Goal: Communication & Community: Ask a question

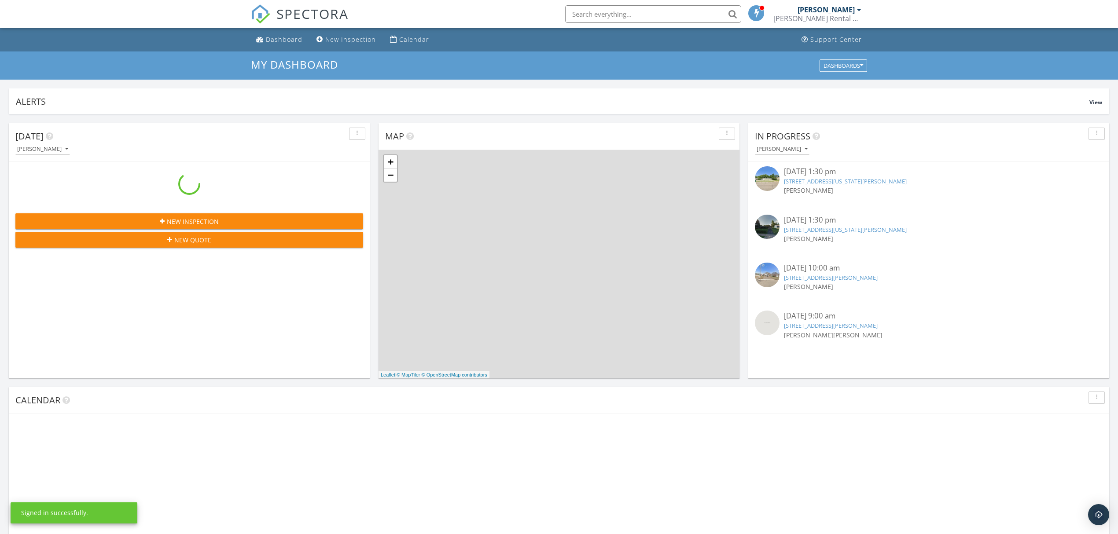
scroll to position [819, 1136]
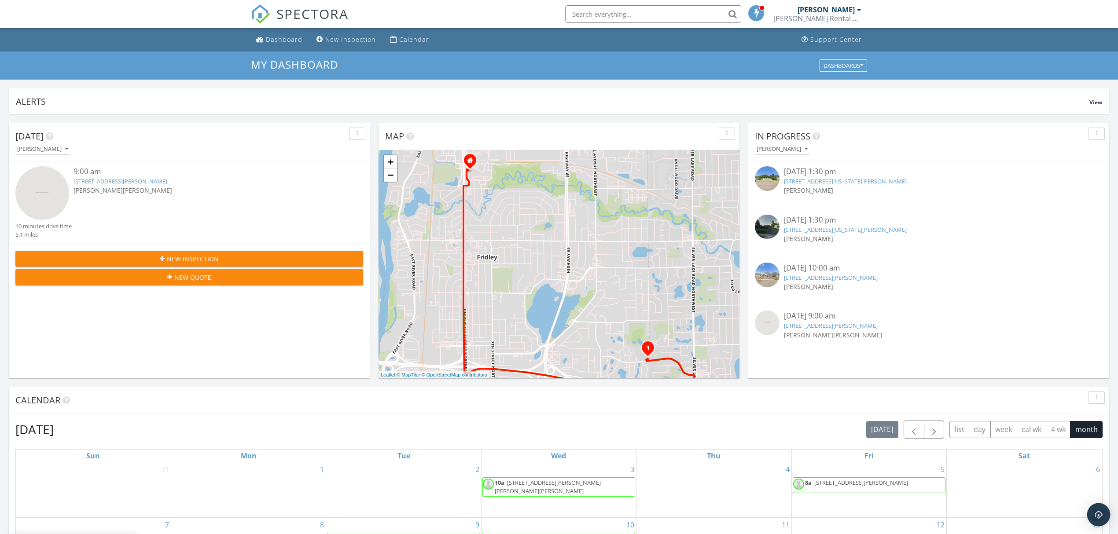
click at [1097, 510] on div "Open Intercom Messenger" at bounding box center [1098, 514] width 23 height 23
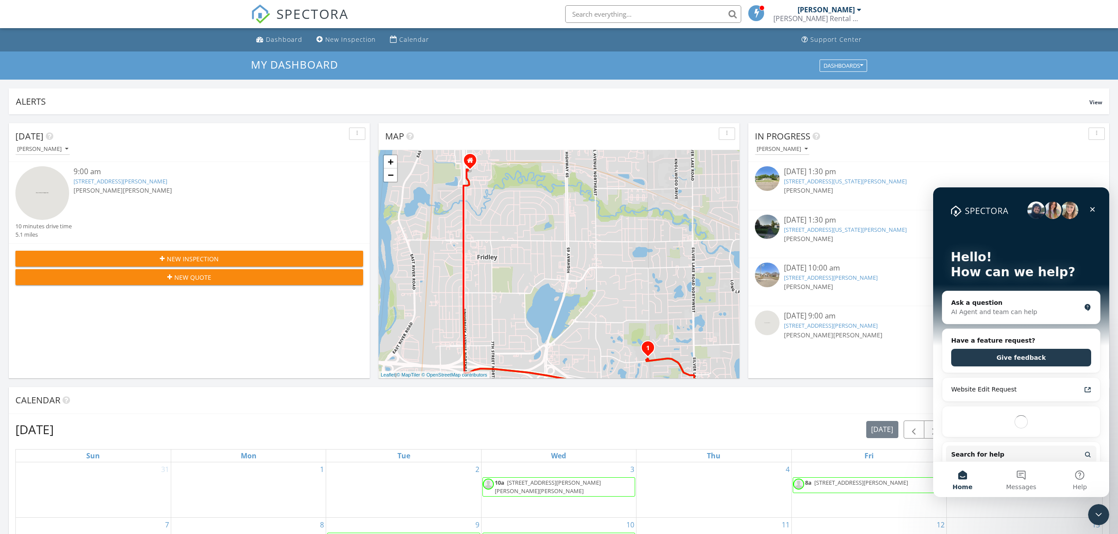
scroll to position [0, 0]
click at [1033, 309] on div "AI Agent and team can help" at bounding box center [1015, 312] width 129 height 9
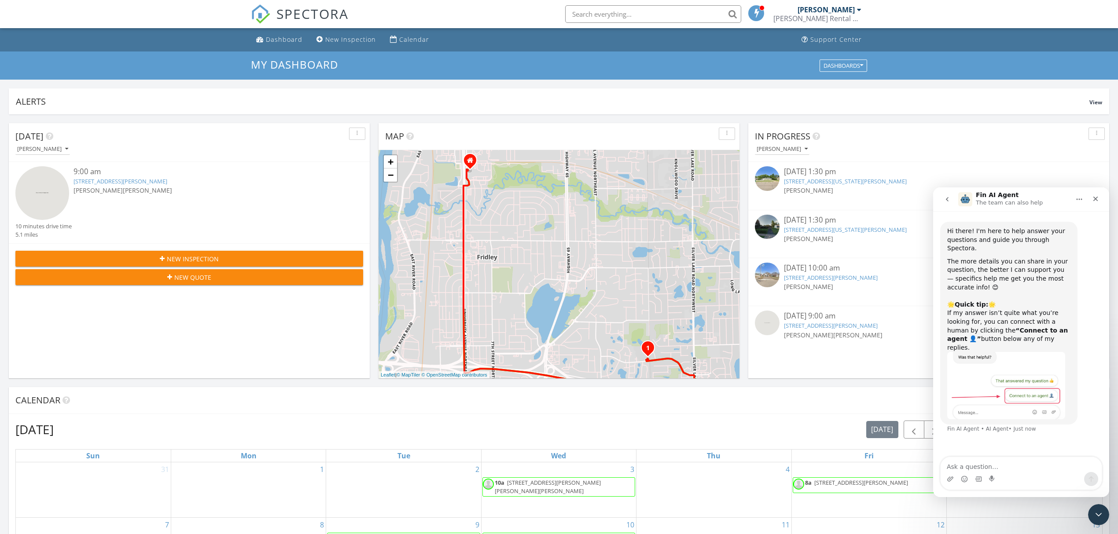
click at [1038, 469] on textarea "Ask a question…" at bounding box center [1020, 464] width 161 height 15
click at [1060, 467] on textarea "Ask a question…" at bounding box center [1020, 464] width 161 height 15
type textarea "Connect to an agent"
click at [947, 481] on icon "Upload attachment" at bounding box center [950, 479] width 7 height 7
click at [1005, 463] on textarea "Ask a question…" at bounding box center [1020, 464] width 161 height 15
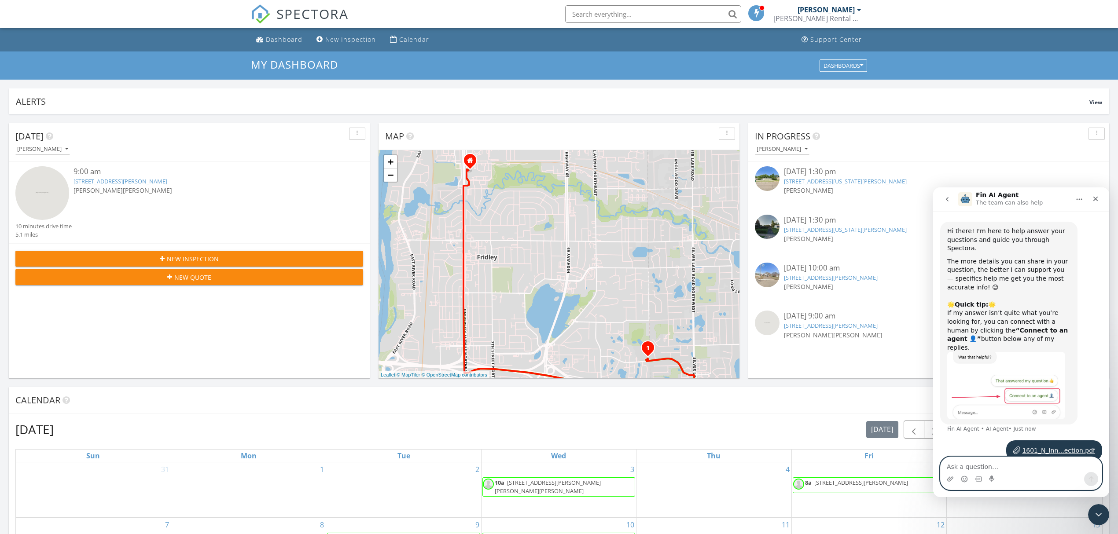
type textarea "T"
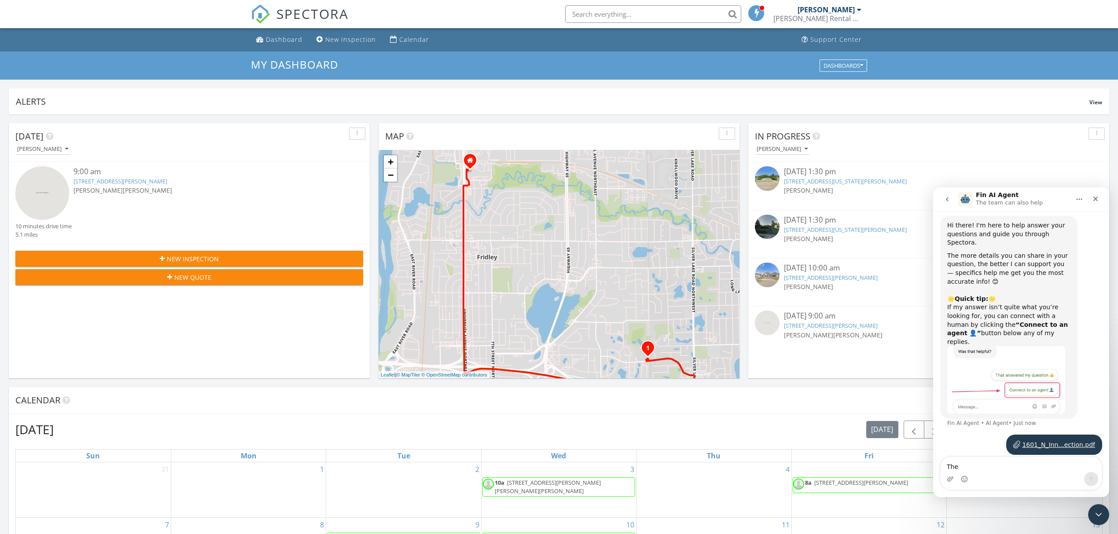
scroll to position [25, 0]
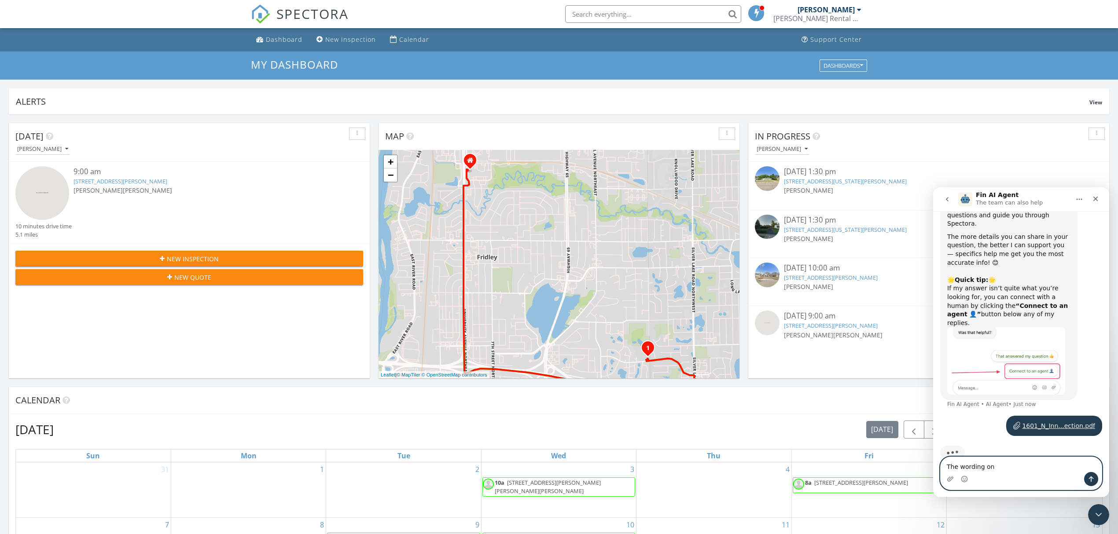
drag, startPoint x: 1009, startPoint y: 468, endPoint x: 958, endPoint y: 466, distance: 51.1
click at [958, 466] on textarea "The wording on" at bounding box center [1020, 464] width 161 height 15
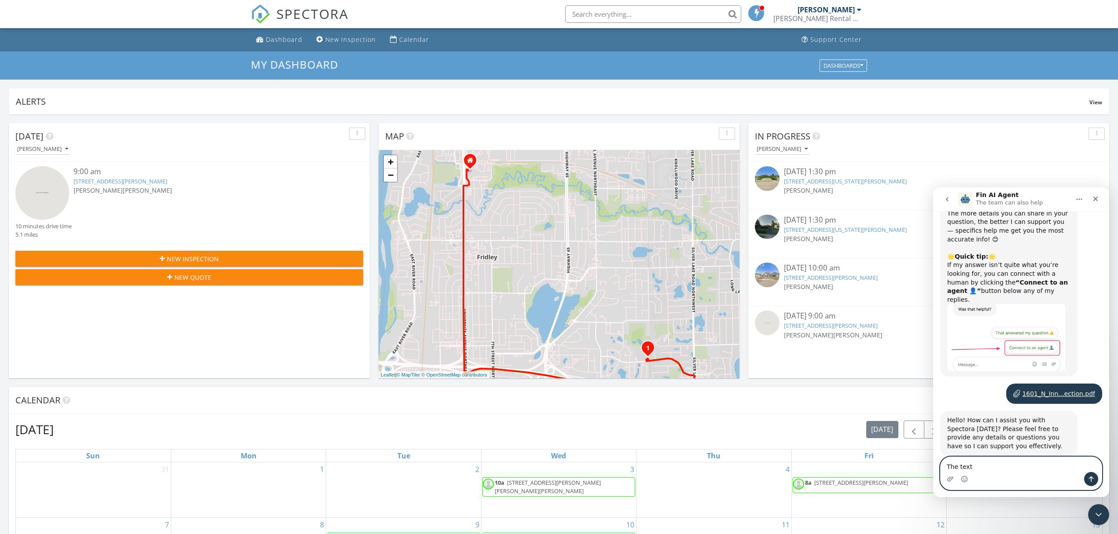
drag, startPoint x: 1006, startPoint y: 471, endPoint x: 956, endPoint y: 467, distance: 49.9
click at [956, 467] on textarea "The text" at bounding box center [1020, 464] width 161 height 15
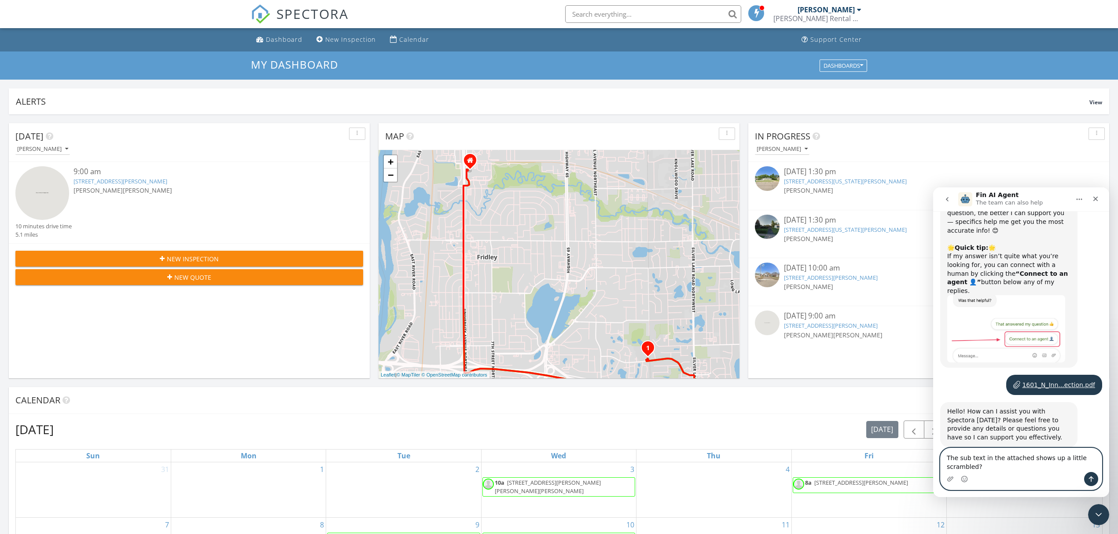
type textarea "The sub text in the attached shows up a little scrambled?"
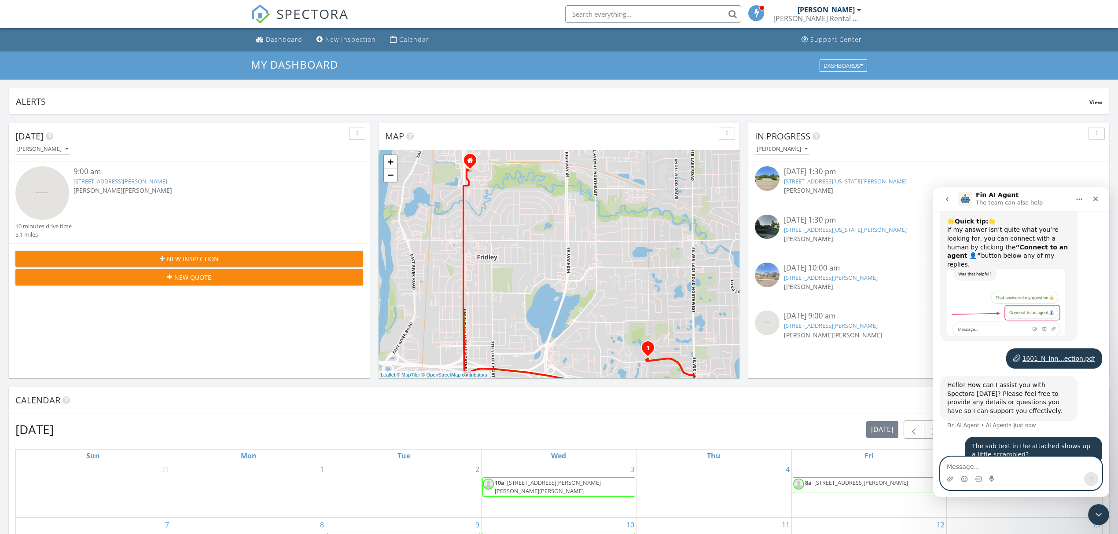
scroll to position [112, 0]
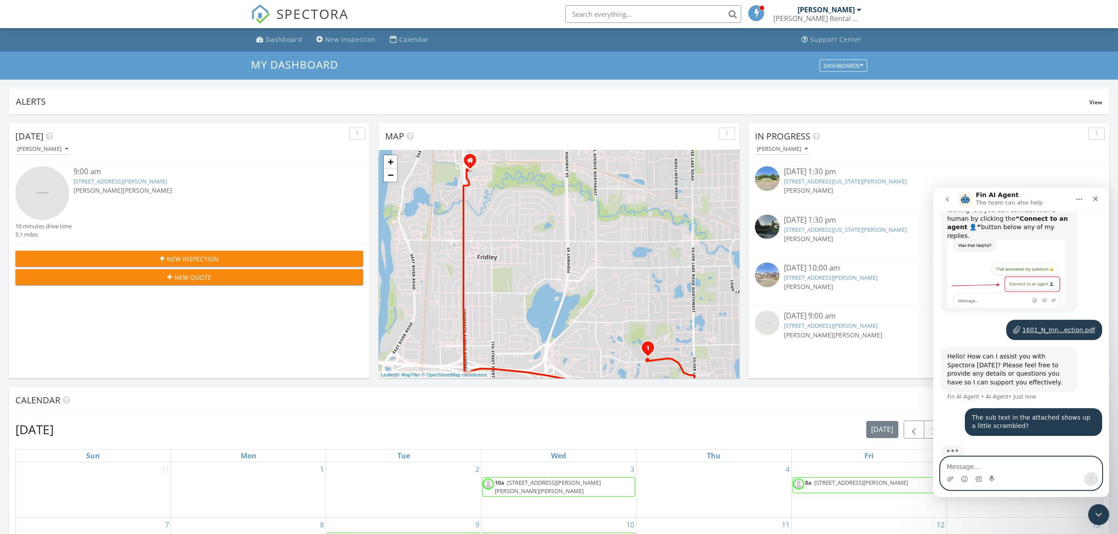
click at [1023, 462] on textarea "Message…" at bounding box center [1020, 464] width 161 height 15
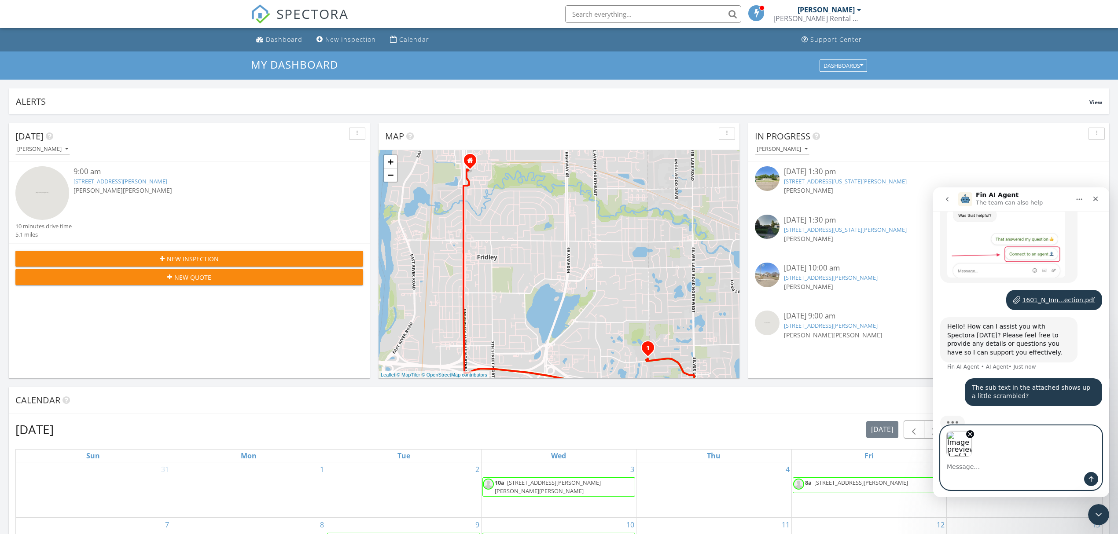
scroll to position [143, 0]
click at [1090, 477] on icon "Send a message…" at bounding box center [1091, 480] width 5 height 6
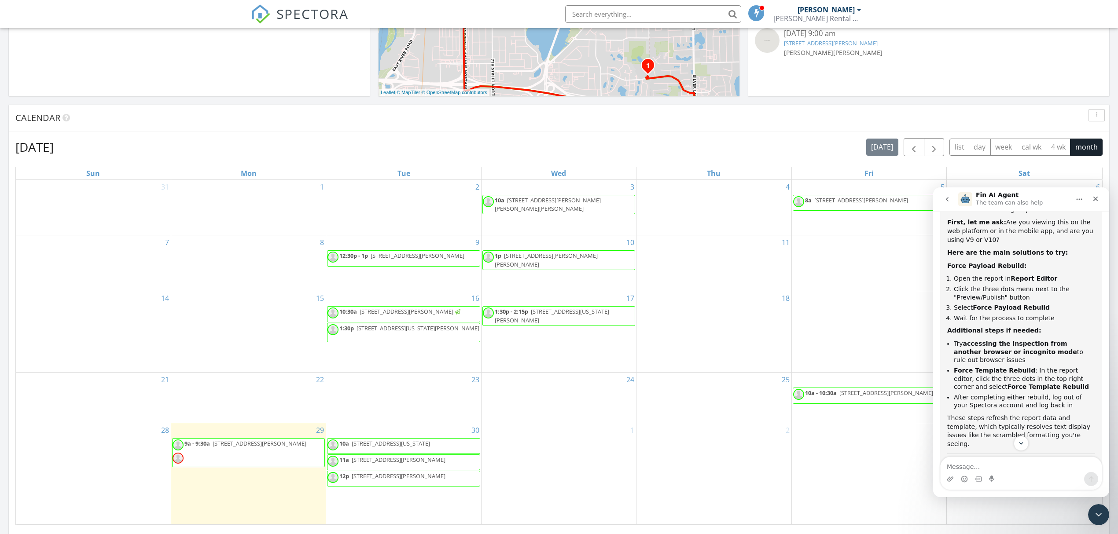
scroll to position [352, 0]
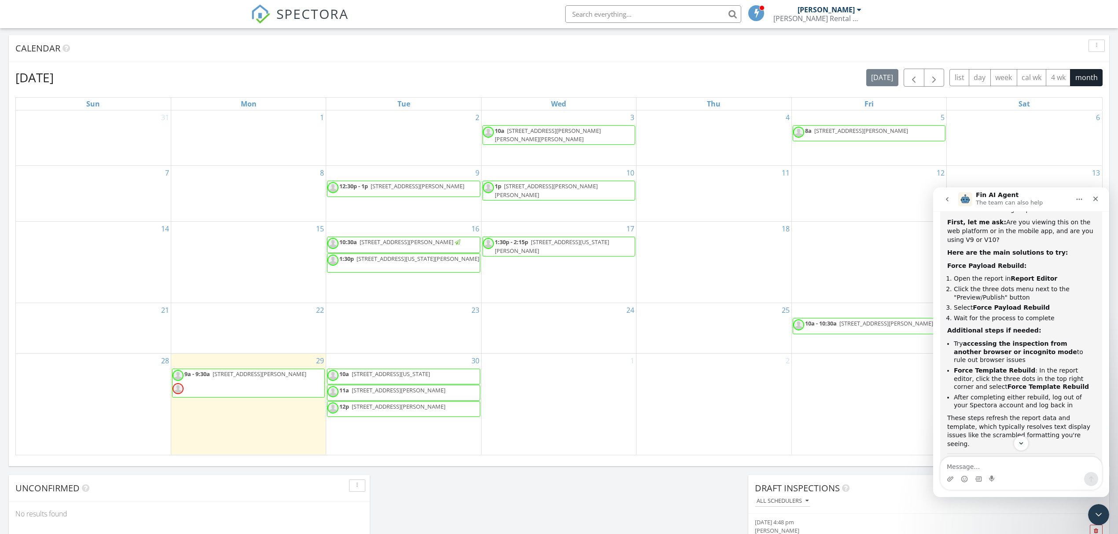
click at [253, 386] on span "9a - 9:30a 1601 N Innsbruck Dr 190, Fridley 55432" at bounding box center [240, 383] width 135 height 26
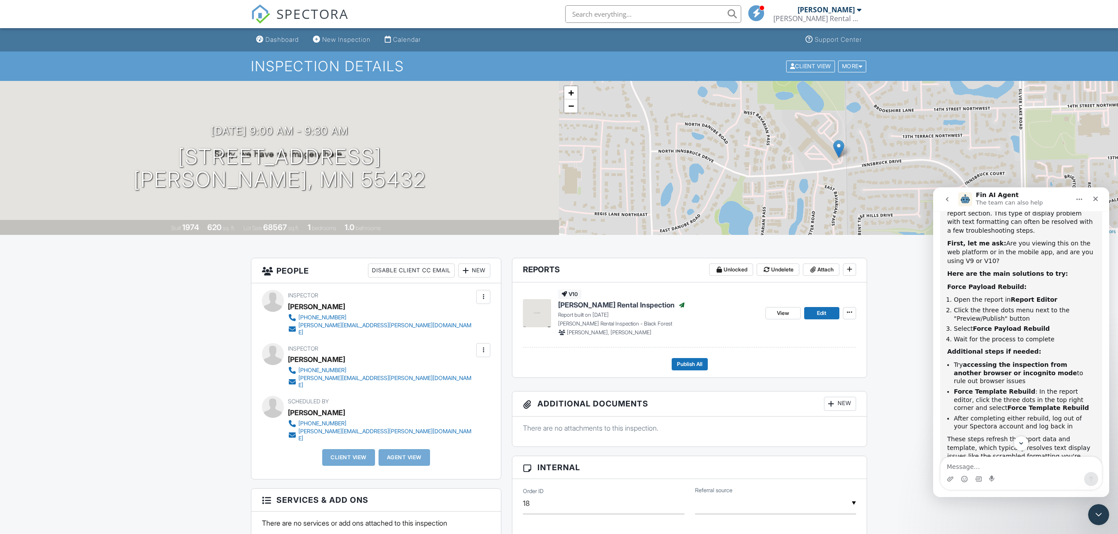
scroll to position [333, 0]
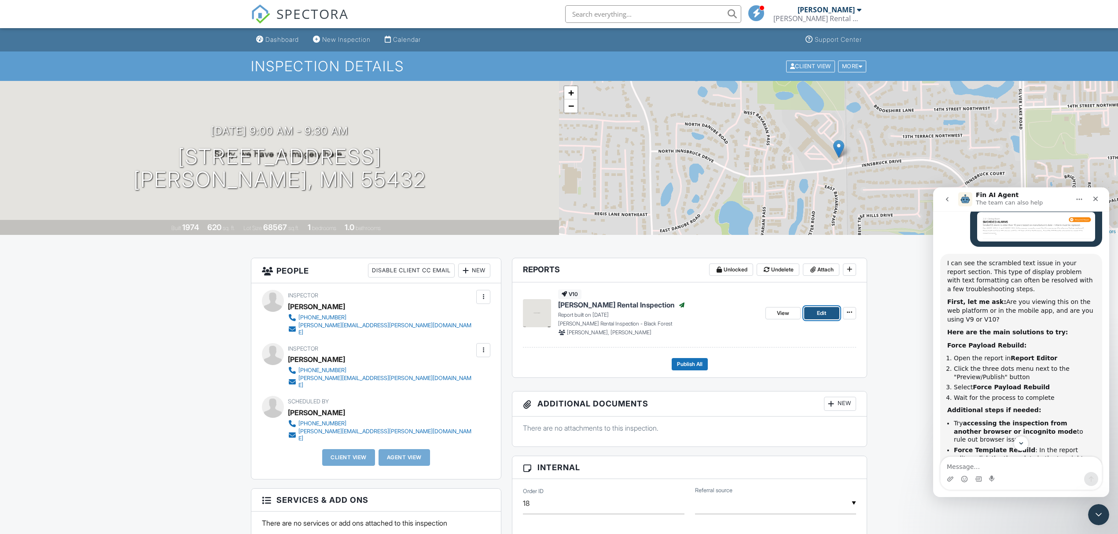
click at [830, 315] on link "Edit" at bounding box center [821, 313] width 35 height 12
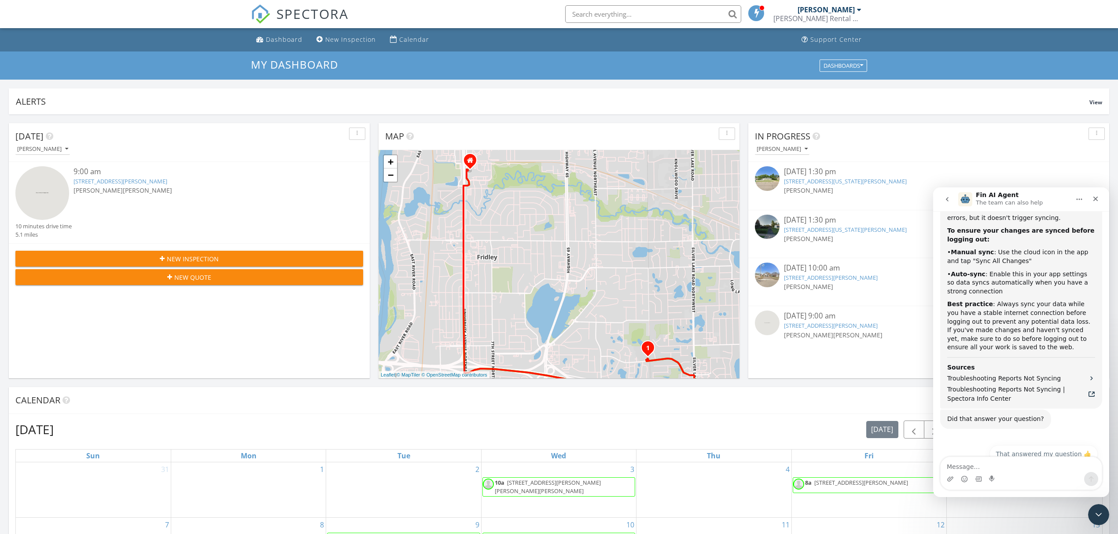
scroll to position [1329, 0]
click at [1076, 202] on icon "Home" at bounding box center [1078, 199] width 7 height 7
click at [1041, 164] on div "09/16/25 1:30 pm 521 Mississippi St NE, Fridley, MN 55432 Kyle Jensen" at bounding box center [928, 186] width 361 height 48
click at [1075, 182] on div "09/16/25 1:30 pm 521 Mississippi St NE, Fridley, MN 55432 Kyle Jensen" at bounding box center [929, 185] width 348 height 39
click at [1092, 194] on div "Close" at bounding box center [1095, 199] width 16 height 16
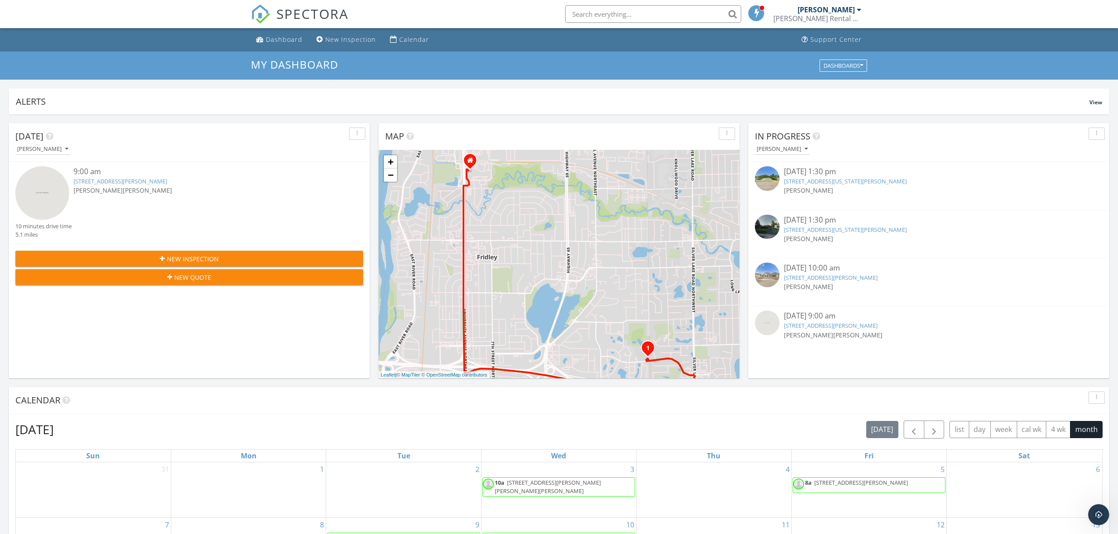
scroll to position [1329, 0]
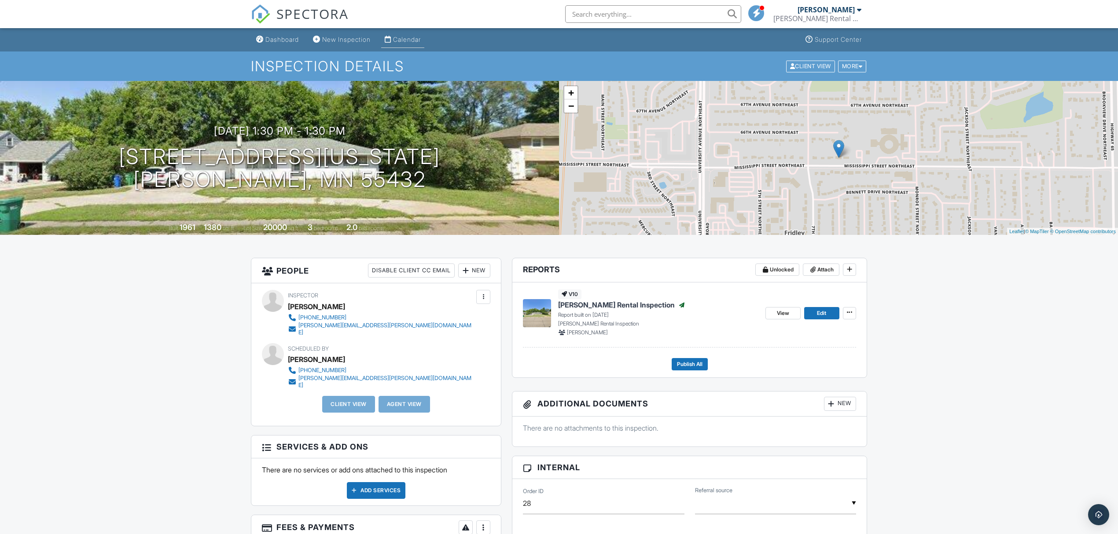
click at [411, 43] on link "Calendar" at bounding box center [402, 40] width 43 height 16
